Goal: Task Accomplishment & Management: Manage account settings

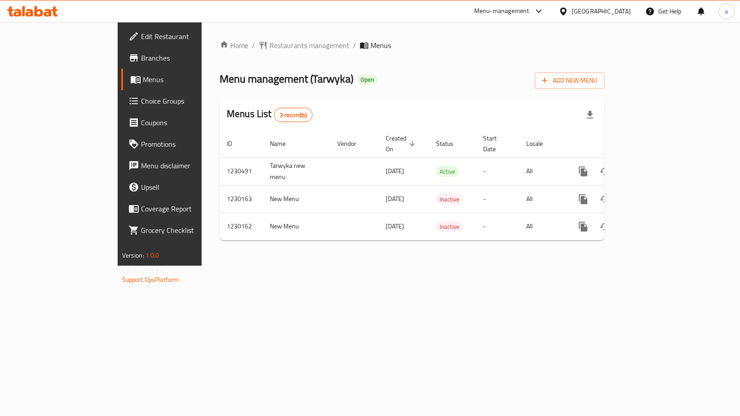
click at [141, 99] on span "Choice Groups" at bounding box center [187, 101] width 93 height 11
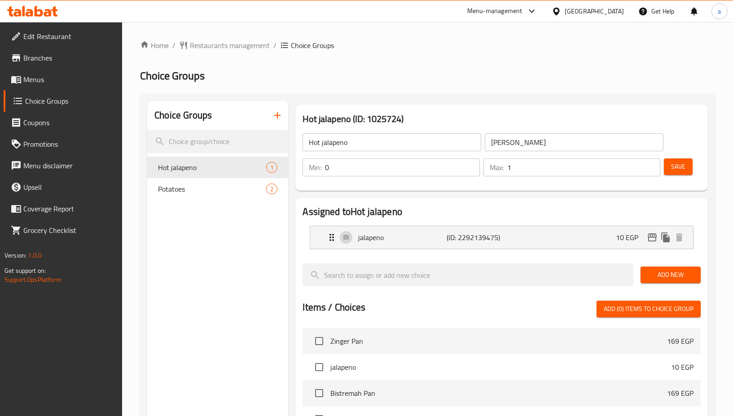
click at [235, 286] on div "Choice Groups Hot jalapeno 1 Potatoes 2" at bounding box center [217, 374] width 141 height 547
click at [211, 48] on span "Restaurants management" at bounding box center [230, 45] width 80 height 11
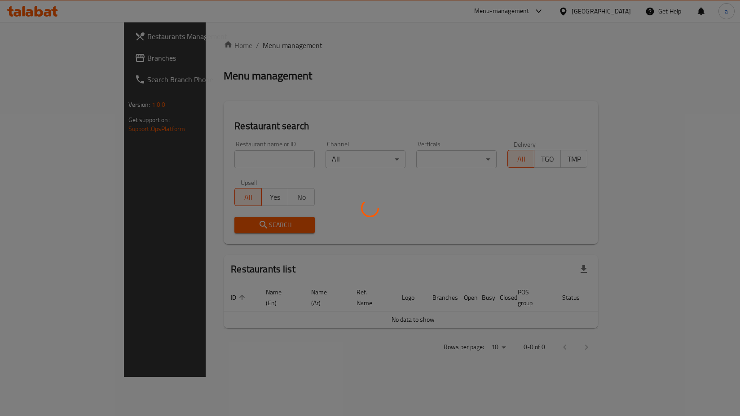
click at [53, 70] on div at bounding box center [370, 208] width 740 height 416
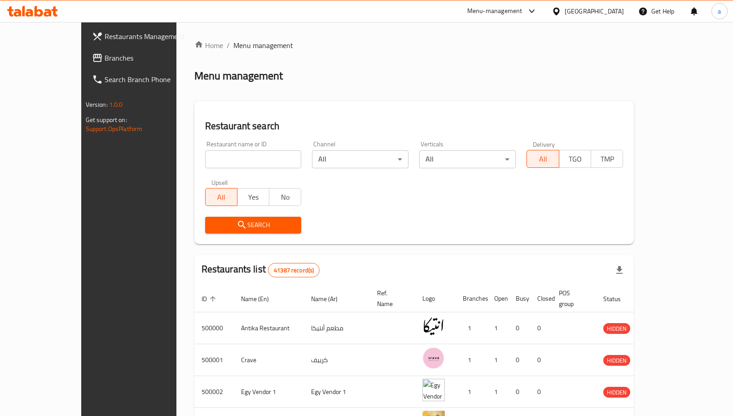
click at [105, 63] on span "Branches" at bounding box center [151, 58] width 92 height 11
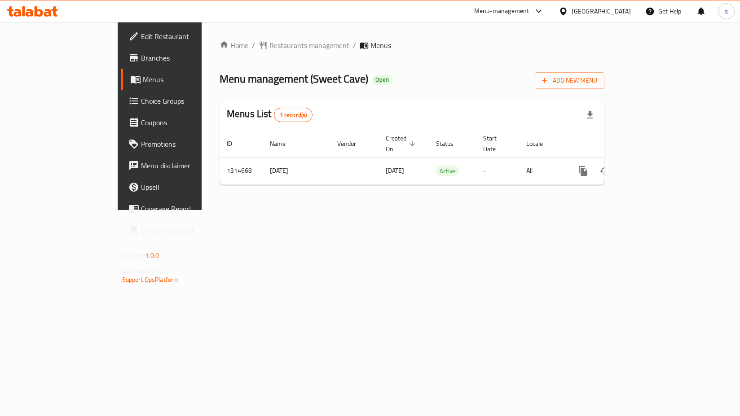
click at [141, 103] on span "Choice Groups" at bounding box center [187, 101] width 93 height 11
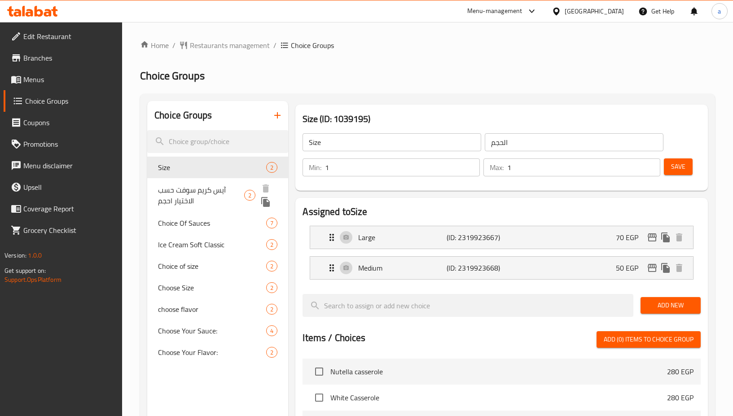
click at [196, 193] on span "آيس كريم سوفت حسب الاختيار احجم" at bounding box center [201, 195] width 86 height 22
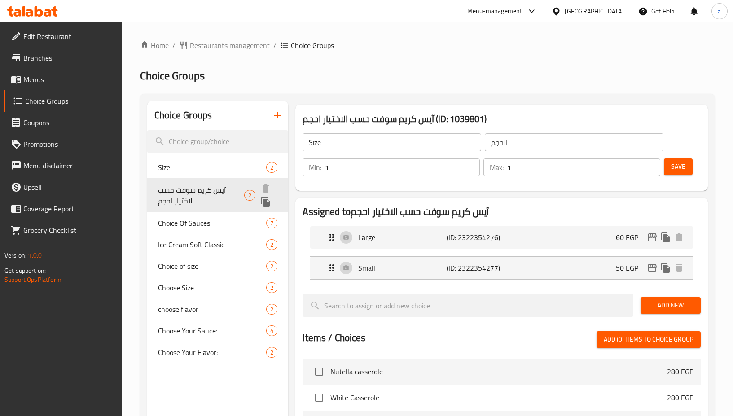
type input "آيس كريم سوفت حسب الاختيار احجم"
type input "Ice cream soft choice of size"
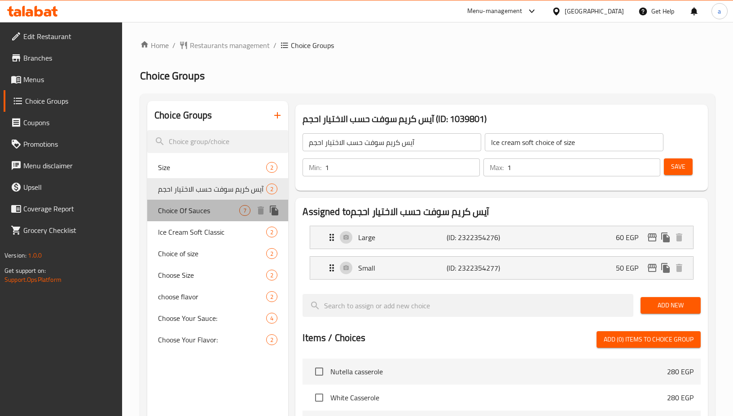
click at [200, 208] on span "Choice Of Sauces" at bounding box center [198, 210] width 81 height 11
type input "Choice Of Sauces"
type input "اختيار الصوصات"
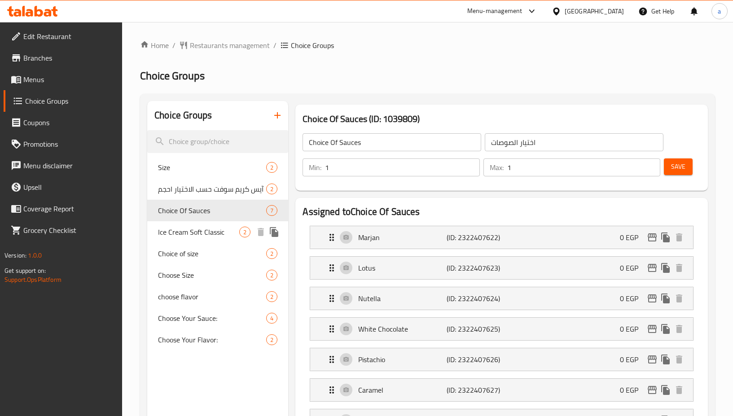
click at [190, 233] on span "Ice Cream Soft Classic" at bounding box center [198, 232] width 81 height 11
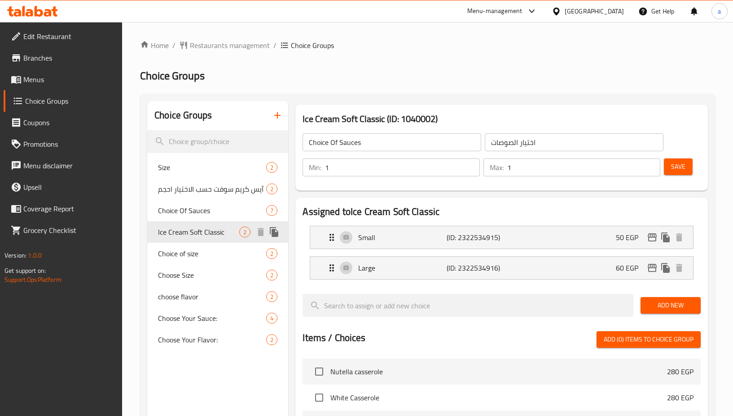
type input "Ice Cream Soft Classic"
type input "آيس كريم سوفت كلاسيك"
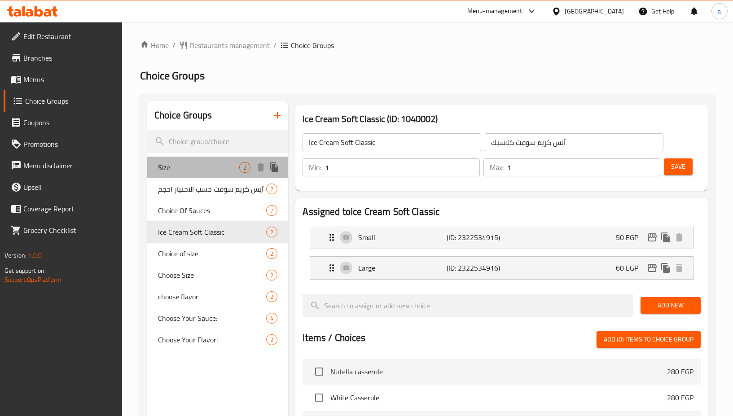
click at [170, 170] on span "Size" at bounding box center [198, 167] width 81 height 11
type input "Size"
type input "الحجم"
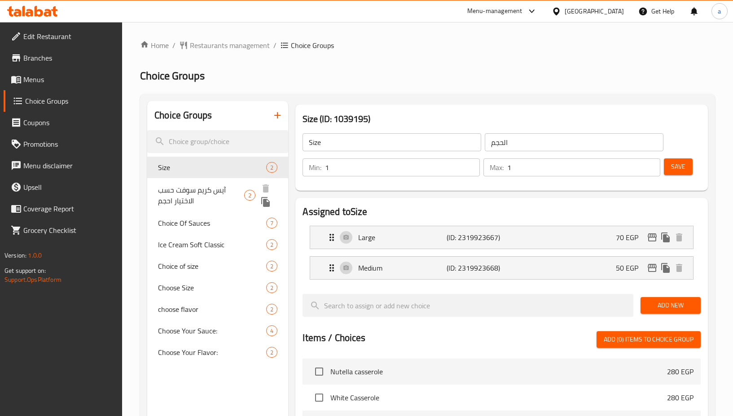
click at [186, 193] on span "آيس كريم سوفت حسب الاختيار احجم" at bounding box center [201, 195] width 86 height 22
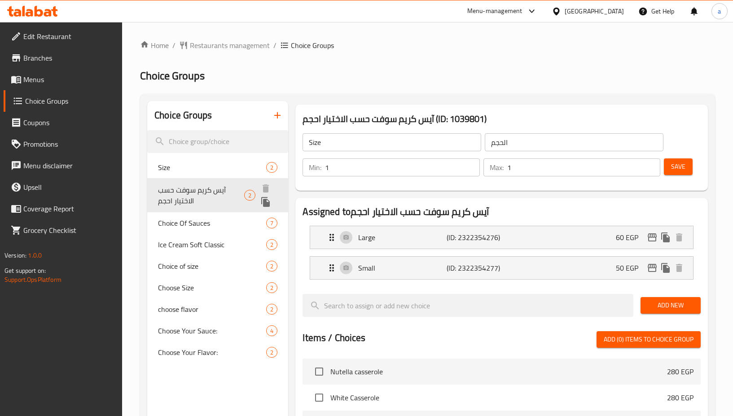
type input "آيس كريم سوفت حسب الاختيار احجم"
type input "Ice cream soft choice of size"
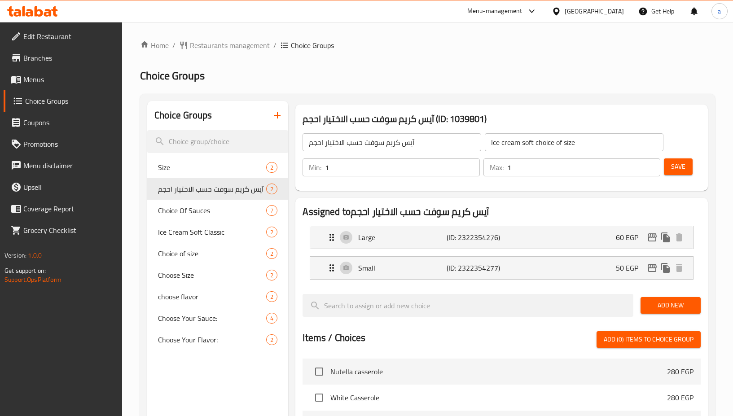
click at [463, 330] on div at bounding box center [502, 327] width 398 height 7
click at [584, 144] on input "Ice cream soft choice of size" at bounding box center [574, 142] width 179 height 18
click at [523, 13] on div "Menu-management" at bounding box center [494, 11] width 55 height 11
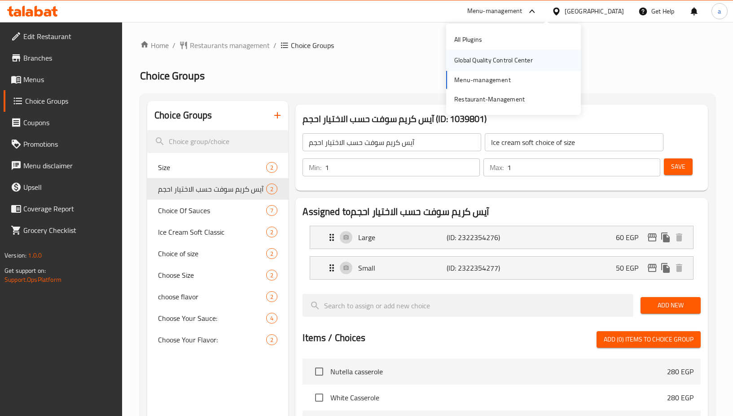
click at [499, 63] on div "Global Quality Control Center" at bounding box center [493, 60] width 79 height 10
